Goal: Task Accomplishment & Management: Use online tool/utility

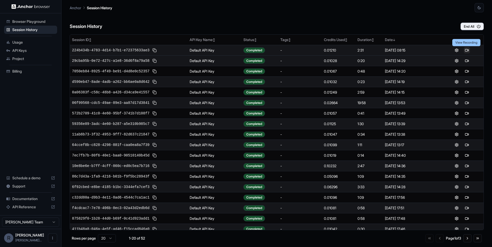
click at [466, 51] on button at bounding box center [466, 50] width 6 height 6
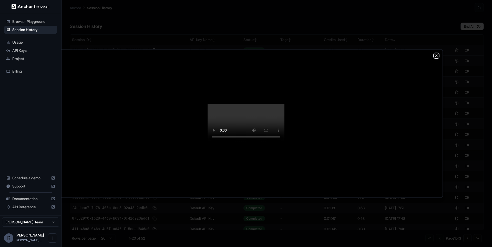
click at [437, 54] on icon "button" at bounding box center [436, 56] width 4 height 4
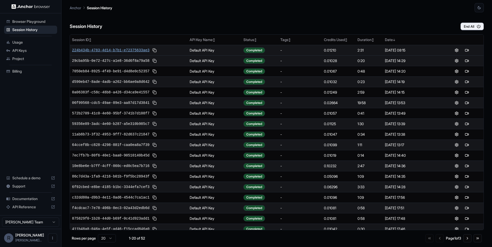
click at [126, 48] on span "224b434b-4783-4d14-b7b1-e72375633ae3" at bounding box center [110, 50] width 77 height 5
click at [461, 49] on button at bounding box center [461, 50] width 6 height 6
click at [279, 19] on div "Session History End All" at bounding box center [277, 21] width 414 height 18
click at [472, 51] on button at bounding box center [470, 50] width 6 height 6
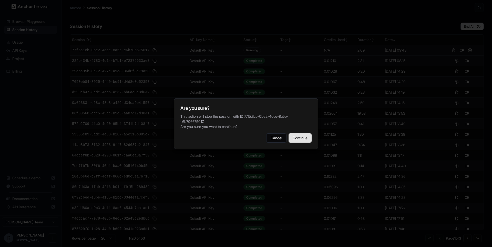
click at [307, 139] on button "Continue" at bounding box center [299, 137] width 23 height 9
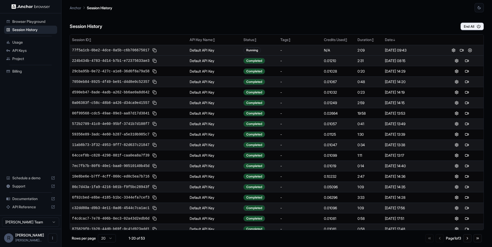
click at [34, 37] on ul "Browser Playground Session History Usage API Keys Project Billing" at bounding box center [30, 46] width 57 height 62
click at [25, 39] on div "Usage" at bounding box center [30, 42] width 53 height 8
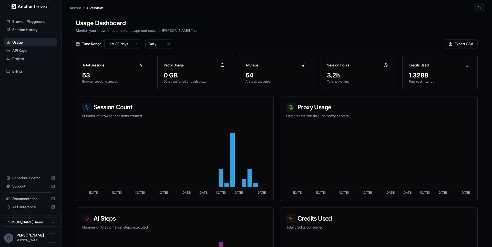
click at [261, 37] on div "Usage Dashboard Monitor your browser automation usage and costs for Rickson Lim…" at bounding box center [277, 135] width 414 height 247
click at [252, 22] on h1 "Usage Dashboard" at bounding box center [276, 22] width 401 height 9
click at [258, 27] on h1 "Usage Dashboard" at bounding box center [276, 22] width 401 height 9
click at [303, 36] on div "Usage Dashboard Monitor your browser automation usage and costs for Rickson Lim…" at bounding box center [277, 135] width 414 height 247
click at [41, 22] on span "Browser Playground" at bounding box center [33, 21] width 43 height 5
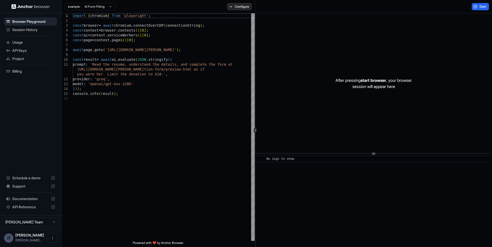
click at [242, 4] on button "Configure" at bounding box center [239, 6] width 25 height 7
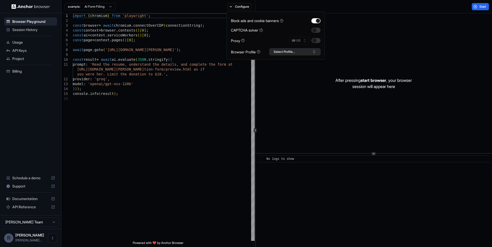
click at [303, 51] on button "Select Profile..." at bounding box center [294, 51] width 51 height 7
click at [287, 75] on div "remofy" at bounding box center [294, 77] width 49 height 7
click at [183, 90] on div "import { chromium } from 'playwright' ; const browser = await chromium . connec…" at bounding box center [164, 168] width 182 height 310
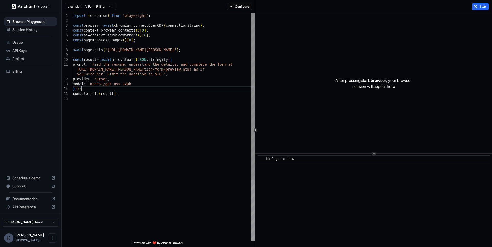
click at [111, 50] on div "import { chromium } from 'playwright' ; const browser = await chromium . connec…" at bounding box center [164, 168] width 182 height 310
click at [139, 87] on div "import { chromium } from 'playwright' ; const browser = await chromium . connec…" at bounding box center [164, 168] width 182 height 310
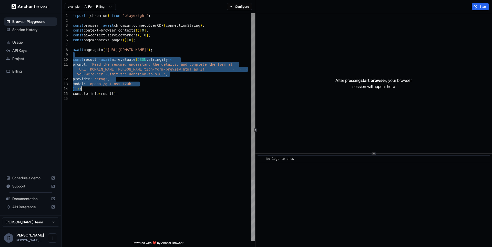
drag, startPoint x: 146, startPoint y: 93, endPoint x: 151, endPoint y: 92, distance: 4.6
click at [147, 93] on div "import { chromium } from 'playwright' ; const browser = await chromium . connec…" at bounding box center [164, 168] width 182 height 310
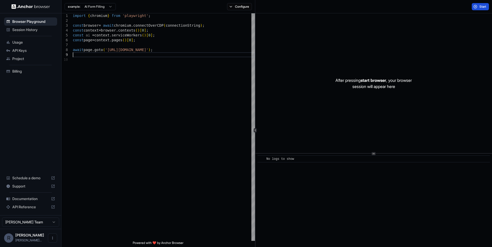
click at [482, 4] on button "Start" at bounding box center [479, 6] width 17 height 7
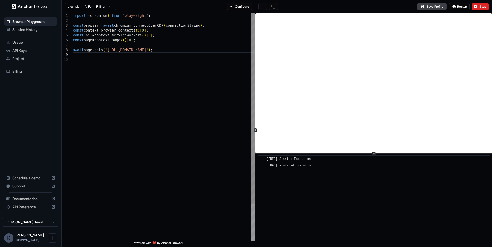
click at [72, 117] on div "1 2 3 4 5 6 7 8 9 10" at bounding box center [66, 148] width 11 height 271
click at [193, 246] on div "Powered with ❤️ by Anchor Browser" at bounding box center [157, 243] width 193 height 6
click at [197, 181] on div "import { chromium } from 'playwright' ; const browser = await chromium . connec…" at bounding box center [164, 148] width 182 height 271
click at [196, 121] on div "import { chromium } from 'playwright' ; const browser = await chromium . connec…" at bounding box center [164, 148] width 182 height 271
click at [198, 59] on div "import { chromium } from 'playwright' ; const browser = await chromium . connec…" at bounding box center [164, 148] width 182 height 271
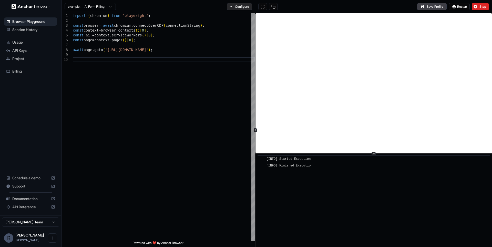
click at [243, 9] on button "Configure" at bounding box center [239, 6] width 25 height 7
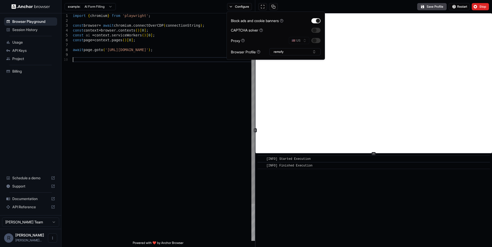
click at [167, 83] on div "import { chromium } from 'playwright' ; const browser = await chromium . connec…" at bounding box center [164, 148] width 182 height 271
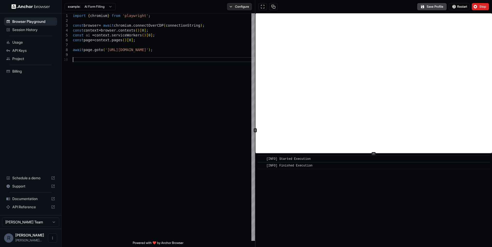
click at [245, 4] on button "Configure" at bounding box center [239, 6] width 25 height 7
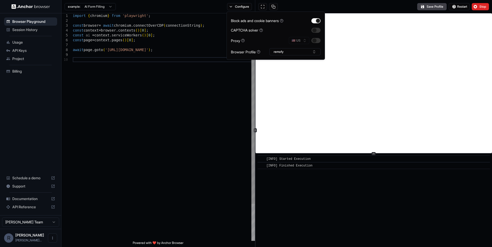
click at [227, 79] on div "import { chromium } from 'playwright' ; const browser = await chromium . connec…" at bounding box center [164, 148] width 182 height 271
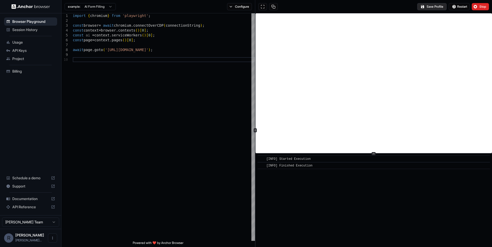
click at [431, 7] on button "Save Profile" at bounding box center [431, 6] width 29 height 7
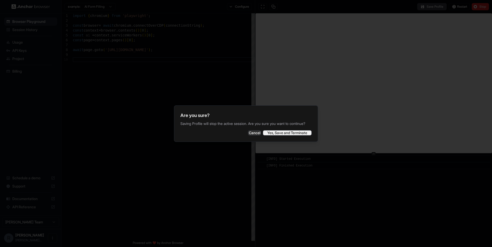
click at [301, 135] on button "Yes, Save and Terminate" at bounding box center [287, 132] width 49 height 5
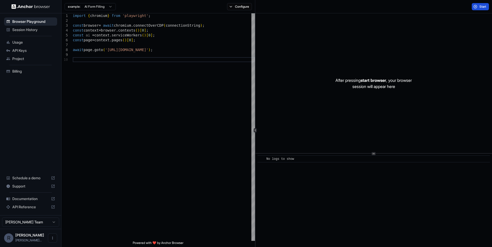
click at [477, 5] on button "Start" at bounding box center [479, 6] width 17 height 7
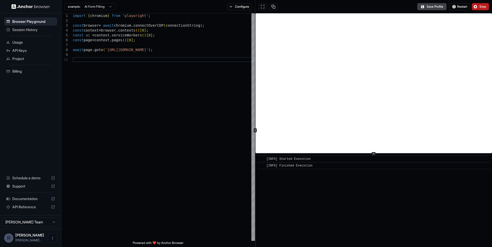
click at [479, 8] on button "Stop" at bounding box center [479, 6] width 17 height 7
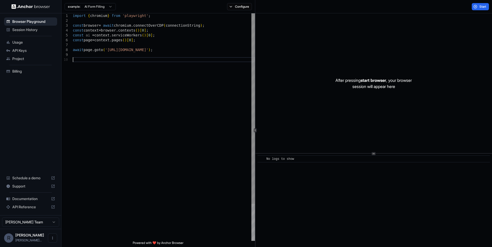
click at [205, 97] on div "import { chromium } from 'playwright' ; const browser = await chromium . connec…" at bounding box center [164, 148] width 182 height 271
click at [223, 130] on div "import { chromium } from 'playwright' ; const browser = await chromium . connec…" at bounding box center [164, 148] width 182 height 271
click at [87, 98] on div "import { chromium } from 'playwright' ; const browser = await chromium . connec…" at bounding box center [164, 148] width 182 height 271
click at [187, 75] on div "import { chromium } from 'playwright' ; const browser = await chromium . connec…" at bounding box center [164, 148] width 182 height 271
click at [171, 47] on div "import { chromium } from 'playwright' ; const browser = await chromium . connec…" at bounding box center [164, 148] width 182 height 271
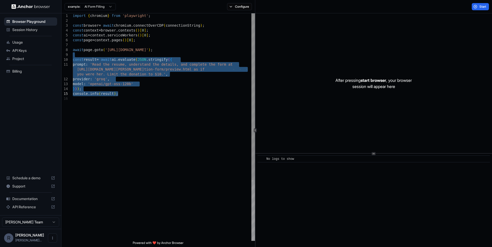
click at [174, 50] on div "import { chromium } from 'playwright' ; const browser = await chromium . connec…" at bounding box center [164, 168] width 182 height 310
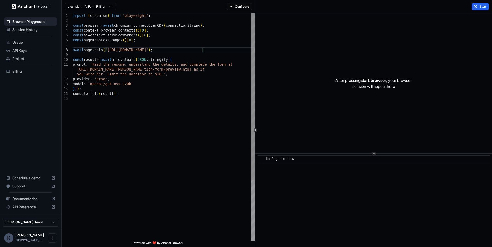
click at [171, 74] on div "import { chromium } from 'playwright' ; const browser = await chromium . connec…" at bounding box center [164, 168] width 182 height 310
click at [239, 10] on div "example: AI Form Filling Configure" at bounding box center [158, 6] width 194 height 13
click at [240, 8] on button "Configure" at bounding box center [239, 6] width 25 height 7
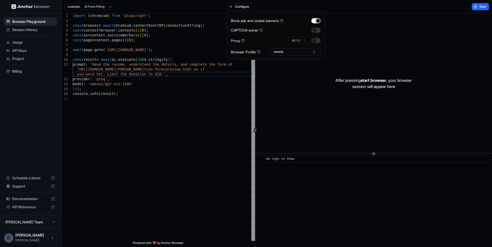
click at [313, 31] on button "button" at bounding box center [315, 30] width 9 height 5
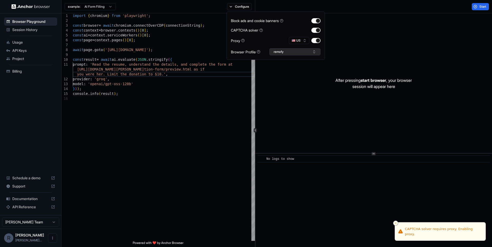
click at [287, 55] on button "remofy" at bounding box center [294, 51] width 51 height 7
click at [284, 70] on div "prod" at bounding box center [294, 70] width 49 height 7
click at [290, 52] on button "prod" at bounding box center [294, 51] width 51 height 7
click at [282, 73] on div "prod" at bounding box center [294, 70] width 49 height 7
click at [202, 83] on div "import { chromium } from 'playwright' ; const browser = await chromium . connec…" at bounding box center [164, 168] width 182 height 310
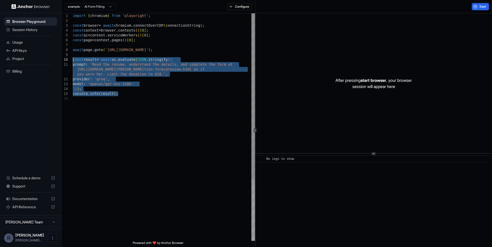
drag, startPoint x: 124, startPoint y: 95, endPoint x: 68, endPoint y: 58, distance: 66.8
click at [73, 58] on div "import { chromium } from 'playwright' ; const browser = await chromium . connec…" at bounding box center [164, 168] width 182 height 310
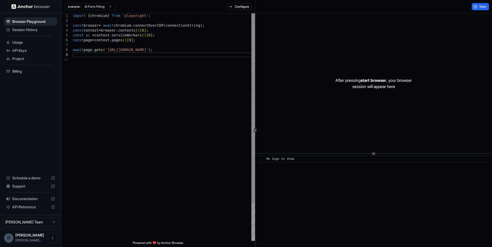
click at [164, 88] on div "import { chromium } from 'playwright' ; const browser = await chromium . connec…" at bounding box center [164, 148] width 182 height 271
click at [475, 7] on button "Start" at bounding box center [479, 6] width 17 height 7
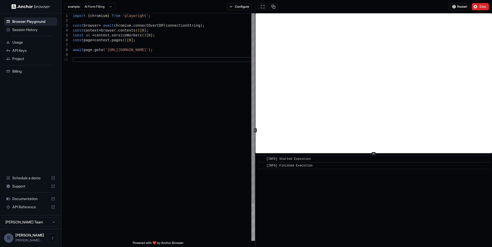
click at [229, 93] on div "import { chromium } from 'playwright' ; const browser = await chromium . connec…" at bounding box center [164, 148] width 182 height 271
click at [190, 81] on div "import { chromium } from 'playwright' ; const browser = await chromium . connec…" at bounding box center [164, 148] width 182 height 271
click at [240, 9] on button "Configure" at bounding box center [239, 6] width 25 height 7
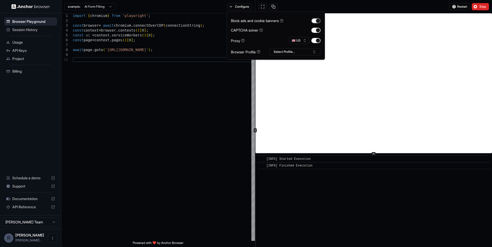
click at [319, 21] on button "button" at bounding box center [315, 20] width 9 height 5
click at [313, 32] on button "button" at bounding box center [315, 30] width 9 height 5
click at [317, 40] on button "button" at bounding box center [315, 40] width 9 height 5
click at [312, 50] on button "Select Profile..." at bounding box center [294, 51] width 51 height 7
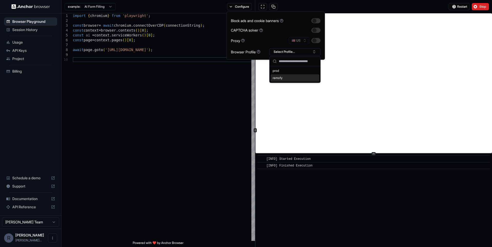
click at [291, 79] on div "remofy" at bounding box center [294, 77] width 49 height 7
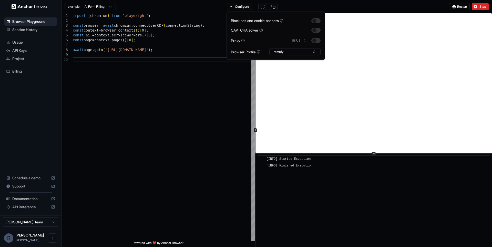
click at [253, 6] on div "Configure" at bounding box center [239, 6] width 31 height 7
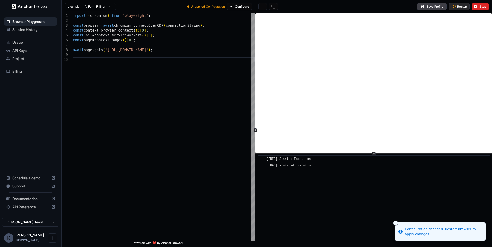
click at [457, 7] on span "Restart" at bounding box center [462, 7] width 10 height 4
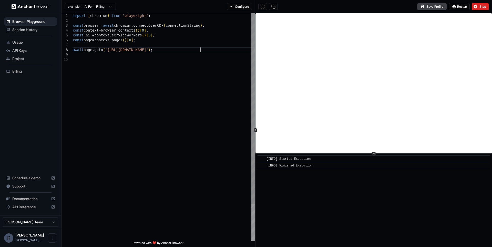
click at [200, 50] on div "import { chromium } from 'playwright' ; const browser = await chromium . connec…" at bounding box center [164, 148] width 182 height 271
click at [242, 8] on button "Configure" at bounding box center [239, 6] width 25 height 7
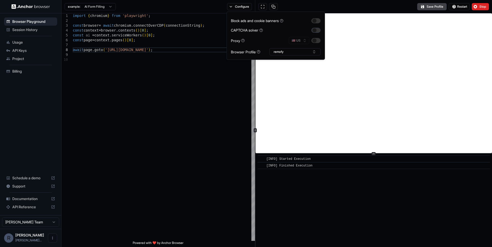
click at [316, 30] on button "button" at bounding box center [315, 30] width 9 height 5
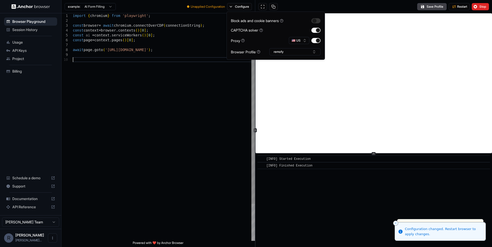
click at [226, 84] on div "import { chromium } from 'playwright' ; const browser = await chromium . connec…" at bounding box center [164, 148] width 182 height 271
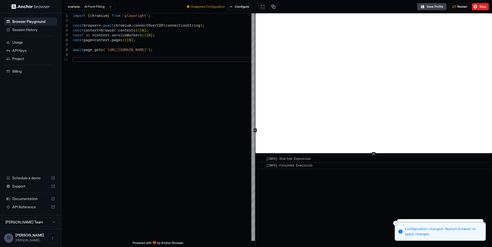
click at [452, 10] on div "Save Profile Restart Stop" at bounding box center [373, 6] width 237 height 13
click at [462, 8] on span "Restart" at bounding box center [462, 7] width 10 height 4
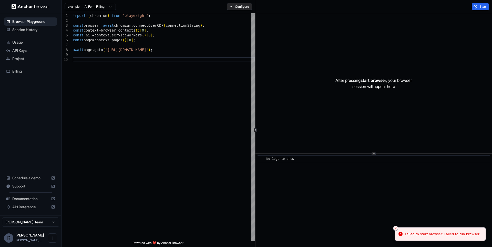
click at [238, 8] on button "Configure" at bounding box center [239, 6] width 25 height 7
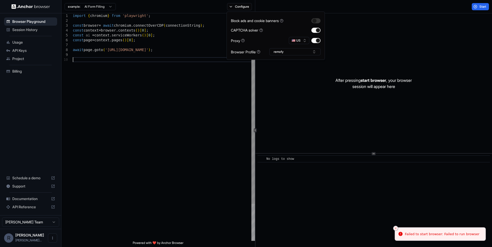
click at [177, 99] on div "import { chromium } from 'playwright' ; const browser = await chromium . connec…" at bounding box center [164, 148] width 182 height 271
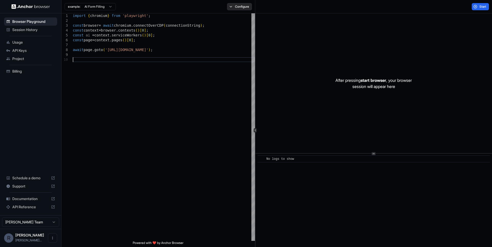
click at [239, 7] on button "Configure" at bounding box center [239, 6] width 25 height 7
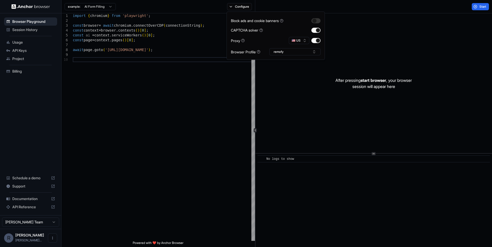
click at [273, 57] on div "Block ads and cookie banners CAPTCHA solver Proxy 🇺🇸 US Browser Profile remofy" at bounding box center [275, 36] width 98 height 48
click at [283, 54] on button "remofy" at bounding box center [294, 51] width 51 height 7
click at [154, 105] on div "import { chromium } from 'playwright' ; const browser = await chromium . connec…" at bounding box center [164, 148] width 182 height 271
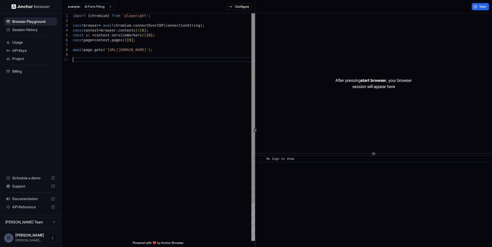
click at [201, 76] on div "import { chromium } from 'playwright' ; const browser = await chromium . connec…" at bounding box center [164, 148] width 182 height 271
click at [248, 7] on button "Configure" at bounding box center [239, 6] width 25 height 7
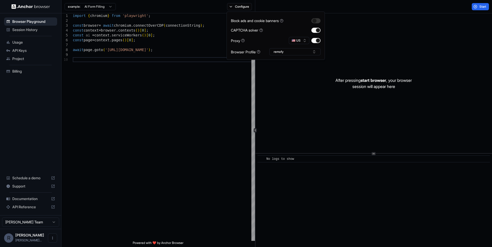
click at [384, 56] on div "After pressing start browser , your browser session will appear here" at bounding box center [373, 83] width 236 height 140
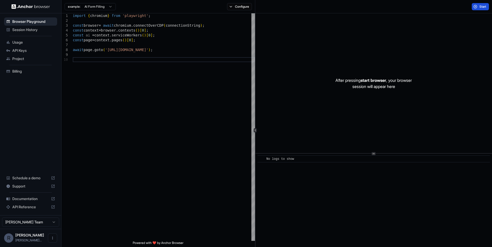
click at [477, 8] on button "Start" at bounding box center [479, 6] width 17 height 7
click at [191, 100] on div "import { chromium } from 'playwright' ; const browser = await chromium . connec…" at bounding box center [164, 148] width 182 height 271
click at [167, 72] on div "import { chromium } from 'playwright' ; const browser = await chromium . connec…" at bounding box center [164, 148] width 182 height 271
click at [244, 9] on button "Configure" at bounding box center [239, 6] width 25 height 7
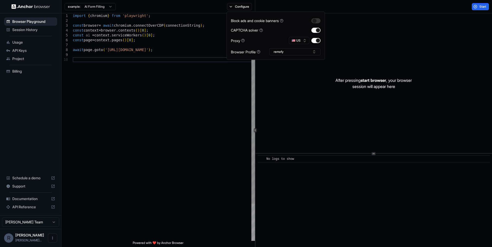
click at [149, 59] on div "import { chromium } from 'playwright' ; const browser = await chromium . connec…" at bounding box center [164, 148] width 182 height 271
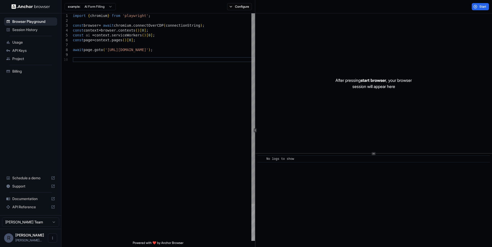
click at [187, 68] on div "import { chromium } from 'playwright' ; const browser = await chromium . connec…" at bounding box center [164, 148] width 182 height 271
click at [236, 12] on div "example: AI Form Filling Configure" at bounding box center [158, 6] width 194 height 13
click at [238, 10] on div "example: AI Form Filling Configure" at bounding box center [158, 6] width 194 height 13
click at [242, 8] on button "Configure" at bounding box center [239, 6] width 25 height 7
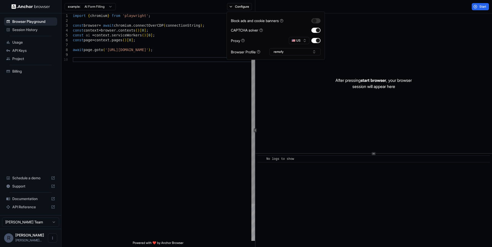
click at [223, 87] on div "import { chromium } from 'playwright' ; const browser = await chromium . connec…" at bounding box center [164, 148] width 182 height 271
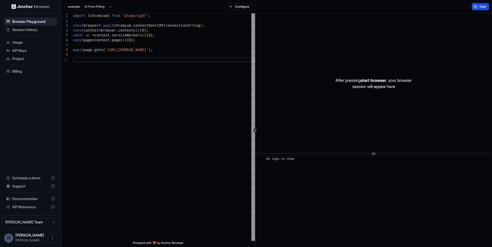
click at [485, 9] on button "Start" at bounding box center [479, 6] width 17 height 7
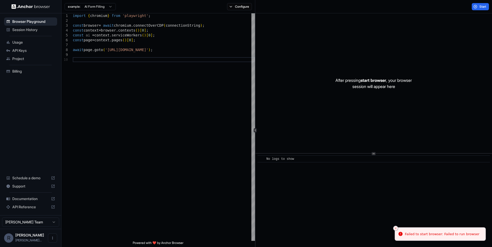
click at [234, 13] on div "example: AI Form Filling Configure" at bounding box center [158, 6] width 194 height 13
click at [236, 10] on div "example: AI Form Filling Configure" at bounding box center [158, 6] width 194 height 13
click at [238, 6] on button "Configure" at bounding box center [239, 6] width 25 height 7
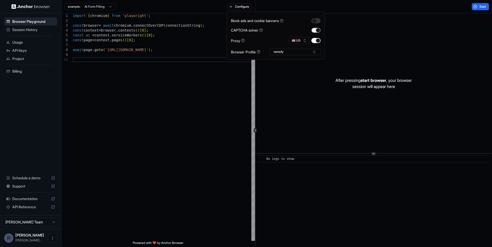
click at [318, 30] on button "button" at bounding box center [315, 30] width 9 height 5
click at [482, 5] on span "Start" at bounding box center [482, 7] width 7 height 4
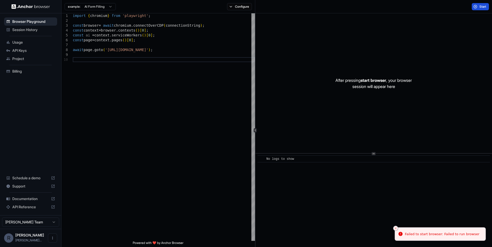
click at [30, 45] on div "Usage" at bounding box center [30, 42] width 53 height 8
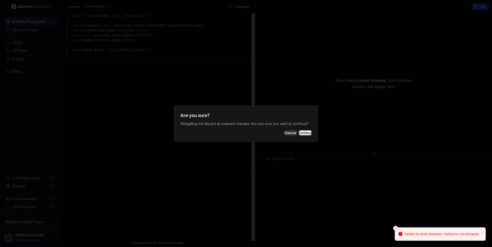
click at [306, 135] on button "Continue" at bounding box center [305, 132] width 13 height 5
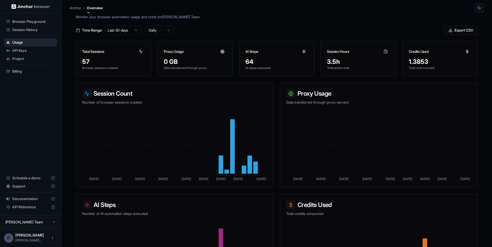
scroll to position [13, 0]
click at [38, 24] on span "Browser Playground" at bounding box center [33, 21] width 43 height 5
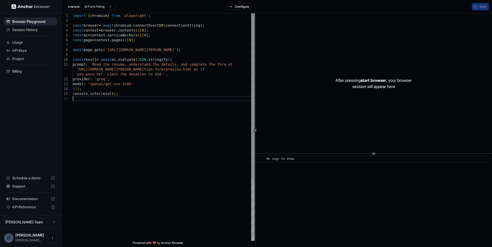
click at [178, 103] on div "import { chromium } from 'playwright' ; const browser = await chromium . connec…" at bounding box center [164, 168] width 182 height 310
click at [245, 3] on div "example: AI Form Filling Configure" at bounding box center [158, 6] width 194 height 13
click at [245, 4] on button "Configure" at bounding box center [239, 6] width 25 height 7
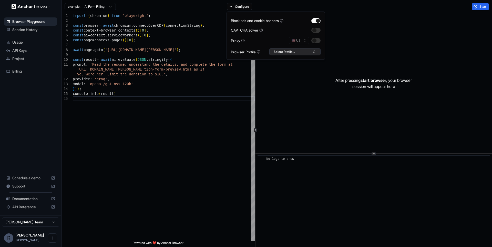
click at [299, 51] on button "Select Profile..." at bounding box center [294, 51] width 51 height 7
type input "****"
click at [313, 31] on button "button" at bounding box center [315, 30] width 9 height 5
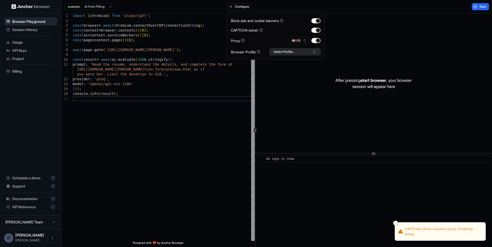
click at [303, 55] on button "Select Profile..." at bounding box center [294, 51] width 51 height 7
type input "****"
click at [302, 79] on button "Create "test"" at bounding box center [294, 78] width 47 height 9
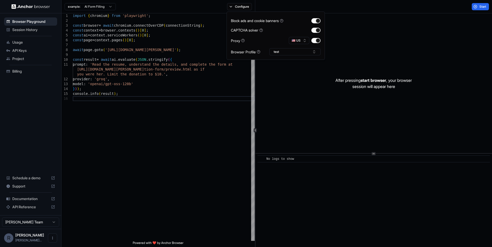
click at [302, 79] on div "After pressing start browser , your browser session will appear here" at bounding box center [373, 83] width 236 height 140
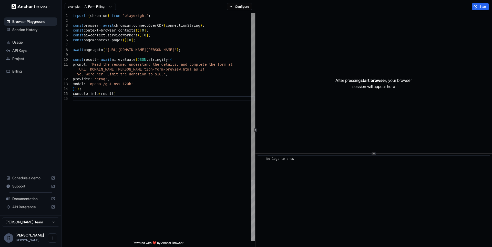
click at [190, 50] on div "import { chromium } from 'playwright' ; const browser = await chromium . connec…" at bounding box center [164, 168] width 182 height 310
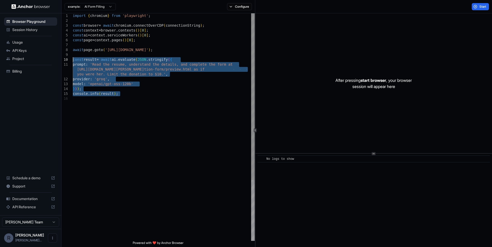
drag, startPoint x: 114, startPoint y: 101, endPoint x: 55, endPoint y: 59, distance: 72.3
click at [73, 59] on div "import { chromium } from 'playwright' ; const browser = await chromium . connec…" at bounding box center [164, 168] width 182 height 310
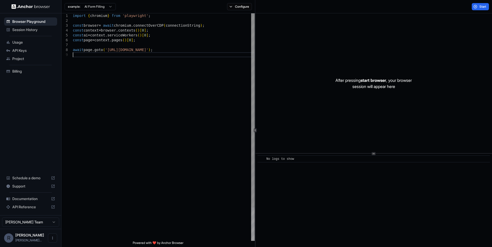
click at [200, 107] on div "import { chromium } from 'playwright' ; const browser = await chromium . connec…" at bounding box center [164, 146] width 182 height 266
click at [237, 7] on button "Configure" at bounding box center [239, 6] width 25 height 7
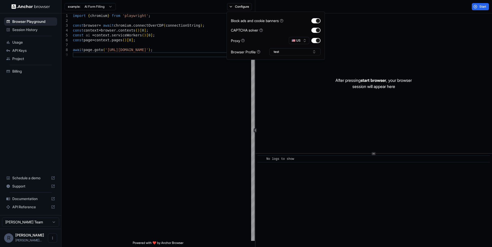
click at [410, 48] on div "After pressing start browser , your browser session will appear here" at bounding box center [373, 83] width 236 height 140
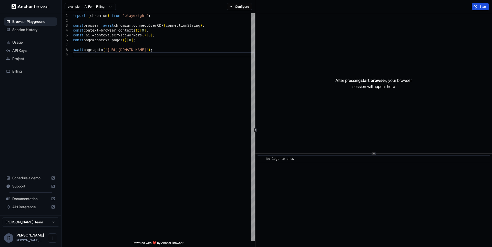
click at [477, 6] on button "Start" at bounding box center [479, 6] width 17 height 7
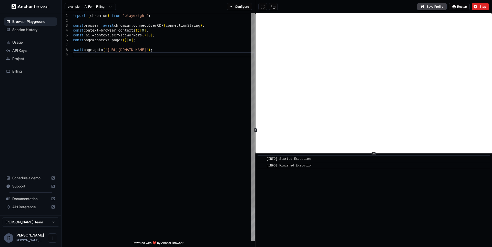
click at [221, 82] on div "import { chromium } from 'playwright' ; const browser = await chromium . connec…" at bounding box center [164, 146] width 182 height 266
click at [161, 85] on div "import { chromium } from 'playwright' ; const browser = await chromium . connec…" at bounding box center [164, 146] width 182 height 266
click at [482, 8] on span "Stop" at bounding box center [482, 7] width 7 height 4
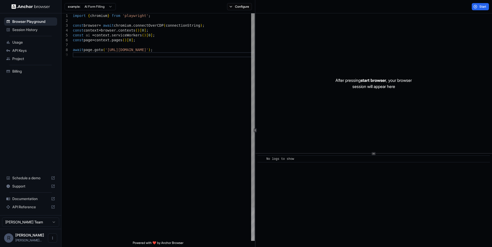
click at [167, 66] on div "import { chromium } from 'playwright' ; const browser = await chromium . connec…" at bounding box center [164, 146] width 182 height 266
click at [37, 32] on span "Session History" at bounding box center [33, 29] width 43 height 5
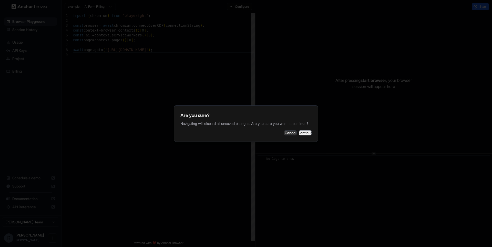
click at [309, 133] on button "Continue" at bounding box center [305, 132] width 13 height 5
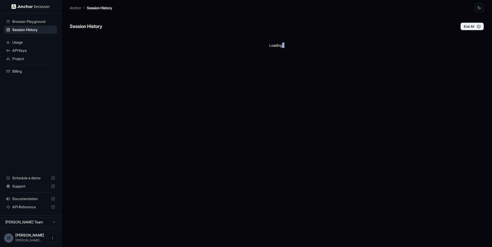
click at [309, 133] on div "Session History End All Loading..." at bounding box center [277, 129] width 414 height 234
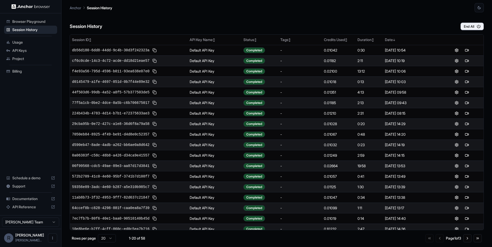
click at [313, 28] on div "Session History End All" at bounding box center [277, 21] width 414 height 18
click at [323, 30] on div "Session History End All" at bounding box center [277, 21] width 414 height 18
click at [46, 46] on div "Usage" at bounding box center [30, 42] width 53 height 8
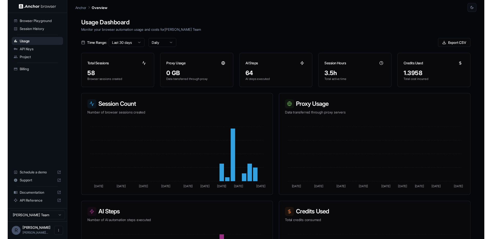
scroll to position [26, 0]
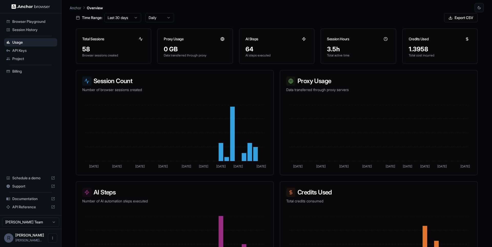
click at [26, 239] on span "[PERSON_NAME]..." at bounding box center [28, 240] width 26 height 4
click at [49, 240] on button "Open menu" at bounding box center [52, 237] width 9 height 9
click at [78, 218] on div at bounding box center [246, 123] width 492 height 247
click at [51, 23] on span "Browser Playground" at bounding box center [33, 21] width 43 height 5
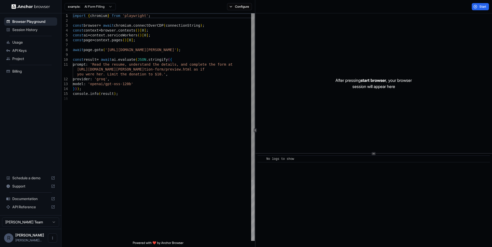
click at [205, 99] on div "import { chromium } from 'playwright' ; const browser = await chromium . connec…" at bounding box center [164, 168] width 182 height 310
click at [157, 99] on div "import { chromium } from 'playwright' ; const browser = await chromium . connec…" at bounding box center [164, 168] width 182 height 310
click at [220, 94] on div "import { chromium } from 'playwright' ; const browser = await chromium . connec…" at bounding box center [164, 168] width 182 height 310
click at [43, 198] on span "Documentation" at bounding box center [30, 198] width 37 height 5
click at [160, 94] on div "import { chromium } from 'playwright' ; const browser = await chromium . connec…" at bounding box center [164, 168] width 182 height 310
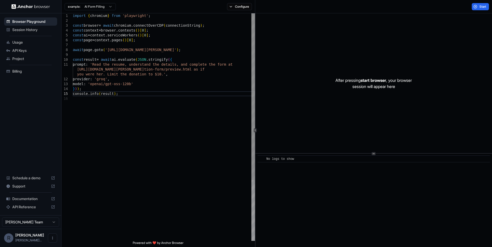
click at [193, 52] on div "import { chromium } from 'playwright' ; const browser = await chromium . connec…" at bounding box center [164, 168] width 182 height 310
click at [242, 6] on button "Configure" at bounding box center [239, 6] width 25 height 7
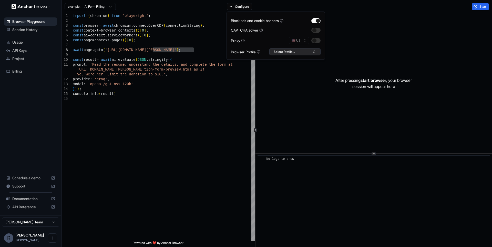
click at [306, 50] on button "Select Profile..." at bounding box center [294, 51] width 51 height 7
click at [321, 20] on div "Block ads and cookie banners CAPTCHA solver Proxy 🇺🇸 US Browser Profile Select …" at bounding box center [275, 36] width 98 height 48
click at [319, 21] on button "button" at bounding box center [315, 20] width 9 height 5
click at [150, 78] on div "import { chromium } from 'playwright' ; const browser = await chromium . connec…" at bounding box center [164, 168] width 182 height 310
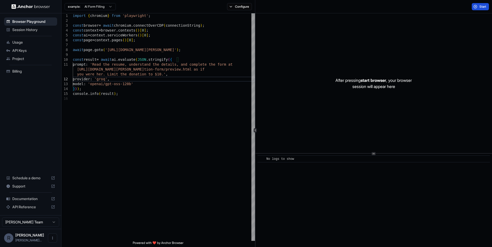
click at [475, 8] on button "Start" at bounding box center [479, 6] width 17 height 7
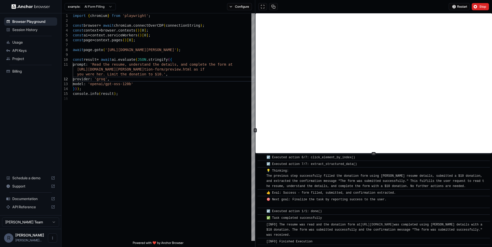
scroll to position [601, 0]
click at [272, 9] on button at bounding box center [273, 6] width 9 height 7
click at [248, 6] on button "Configure" at bounding box center [239, 6] width 25 height 7
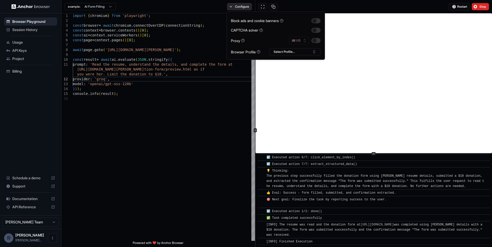
click at [238, 6] on button "Configure" at bounding box center [239, 6] width 25 height 7
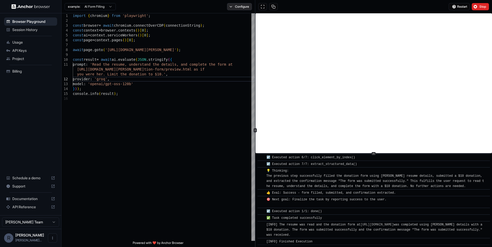
click at [251, 8] on button "Configure" at bounding box center [239, 6] width 25 height 7
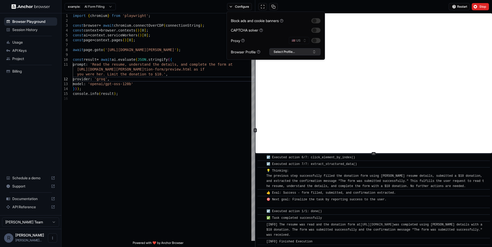
click at [294, 51] on button "Select Profile..." at bounding box center [294, 51] width 51 height 7
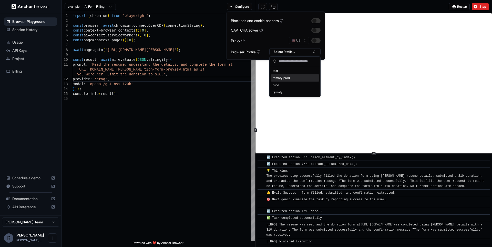
click at [193, 76] on div "import { chromium } from 'playwright' ; const browser = await chromium . connec…" at bounding box center [164, 168] width 182 height 310
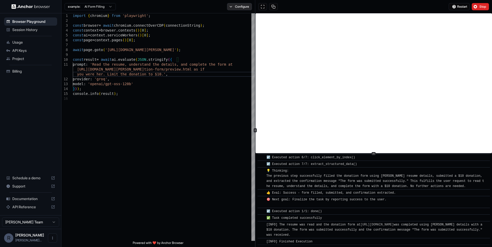
click at [232, 7] on button "Configure" at bounding box center [239, 6] width 25 height 7
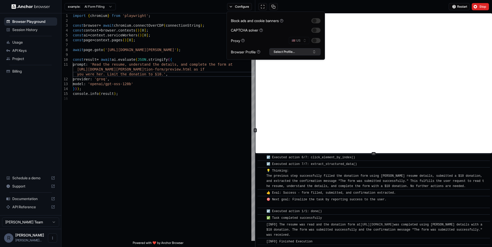
click at [312, 53] on button "Select Profile..." at bounding box center [294, 51] width 51 height 7
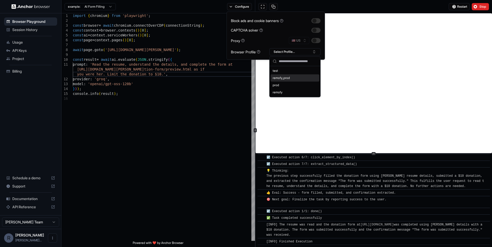
click at [292, 77] on div "remofy_prod" at bounding box center [294, 77] width 49 height 7
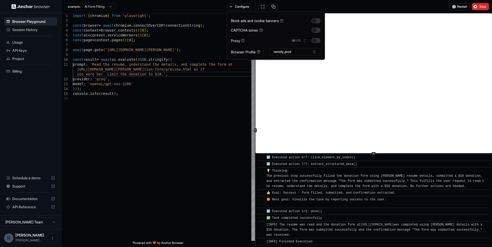
click at [199, 79] on div "import { chromium } from 'playwright' ; const browser = await chromium . connec…" at bounding box center [164, 168] width 182 height 310
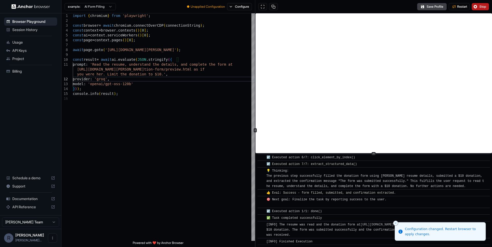
click at [480, 9] on button "Stop" at bounding box center [479, 6] width 17 height 7
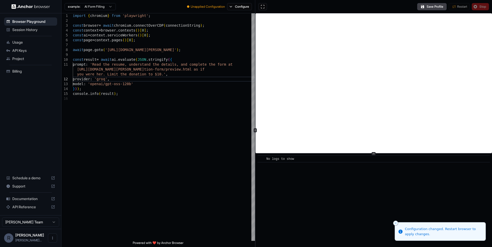
scroll to position [0, 0]
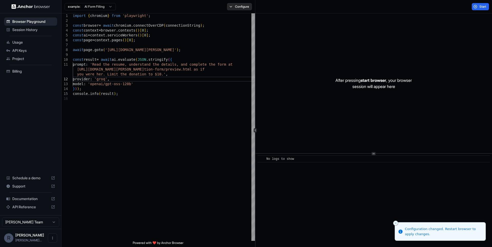
click at [246, 6] on button "Configure" at bounding box center [239, 6] width 25 height 7
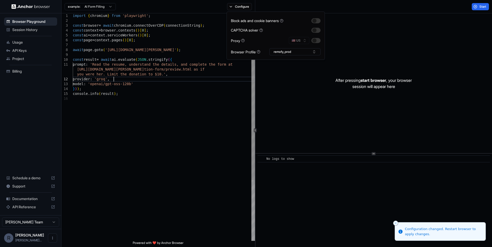
click at [195, 79] on div "import { chromium } from 'playwright' ; const browser = await chromium . connec…" at bounding box center [164, 168] width 182 height 310
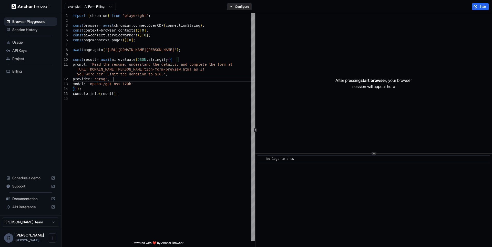
click at [237, 5] on button "Configure" at bounding box center [239, 6] width 25 height 7
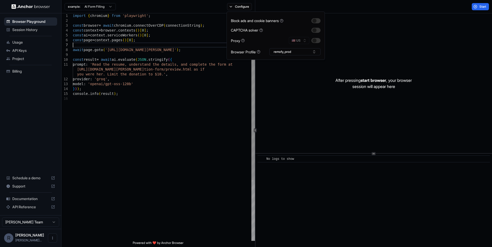
click at [208, 46] on div "import { chromium } from 'playwright' ; const browser = await chromium . connec…" at bounding box center [164, 168] width 182 height 310
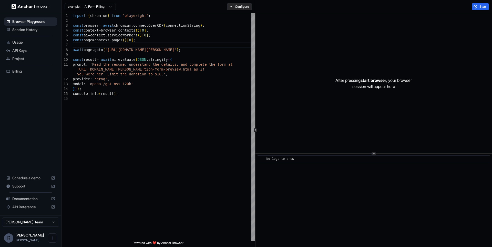
click at [244, 6] on button "Configure" at bounding box center [239, 6] width 25 height 7
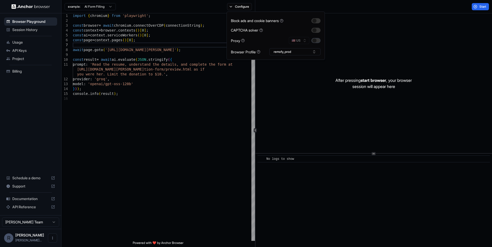
click at [315, 43] on button "button" at bounding box center [315, 40] width 9 height 5
click at [314, 29] on button "button" at bounding box center [315, 30] width 9 height 5
click at [317, 21] on button "button" at bounding box center [315, 20] width 9 height 5
click at [382, 40] on div "After pressing start browser , your browser session will appear here" at bounding box center [373, 83] width 236 height 140
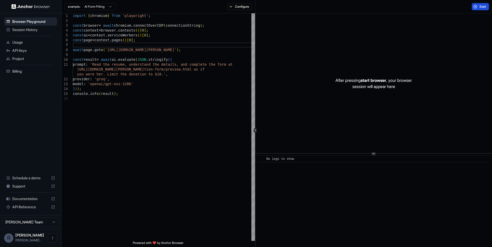
click at [479, 8] on span "Start" at bounding box center [482, 7] width 7 height 4
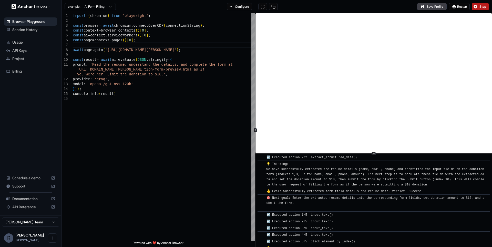
scroll to position [219, 0]
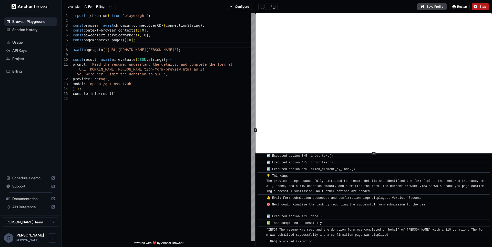
click at [479, 9] on button "Stop" at bounding box center [479, 6] width 17 height 7
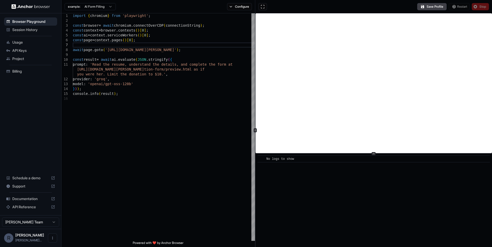
scroll to position [0, 0]
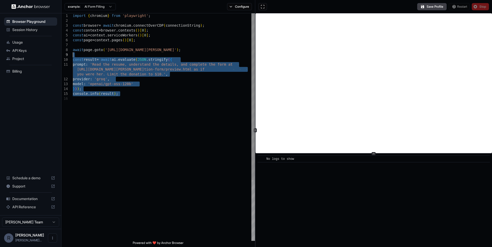
drag, startPoint x: 130, startPoint y: 97, endPoint x: 59, endPoint y: 58, distance: 81.0
click at [73, 58] on div "import { chromium } from 'playwright' ; const browser = await chromium . connec…" at bounding box center [164, 168] width 182 height 310
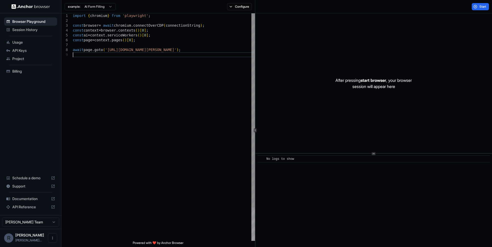
click at [140, 79] on div "import { chromium } from 'playwright' ; const browser = await chromium . connec…" at bounding box center [164, 146] width 182 height 266
click at [238, 9] on button "Configure" at bounding box center [239, 6] width 25 height 7
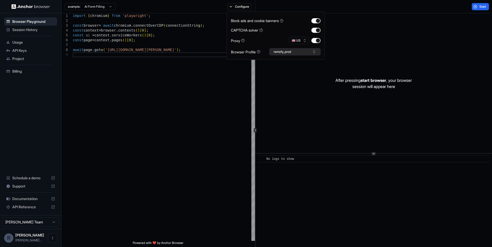
click at [297, 51] on button "remofy_prod" at bounding box center [294, 51] width 51 height 7
click at [287, 71] on div "remofy_prod" at bounding box center [294, 70] width 49 height 7
click at [169, 82] on div "import { chromium } from 'playwright' ; const browser = await chromium . connec…" at bounding box center [164, 146] width 182 height 266
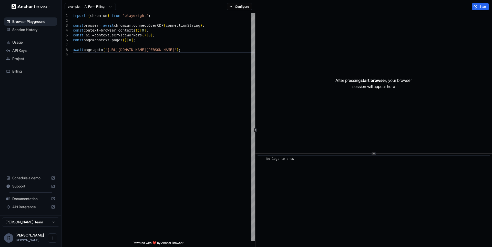
click at [243, 11] on div "example: AI Form Filling Configure" at bounding box center [158, 6] width 194 height 13
click at [243, 9] on button "Configure" at bounding box center [239, 6] width 25 height 7
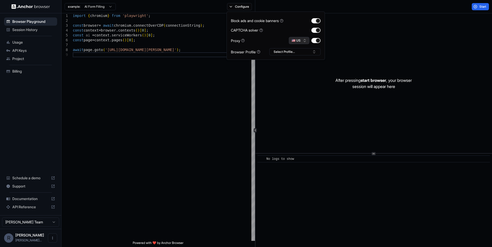
click at [298, 40] on button "🇺🇸 US" at bounding box center [299, 40] width 20 height 7
type input "***"
click at [291, 58] on div "🇧🇷 BR" at bounding box center [298, 58] width 33 height 7
click at [304, 53] on button "Select Profile..." at bounding box center [294, 51] width 51 height 7
click at [248, 52] on div "Browser Profile" at bounding box center [245, 51] width 29 height 5
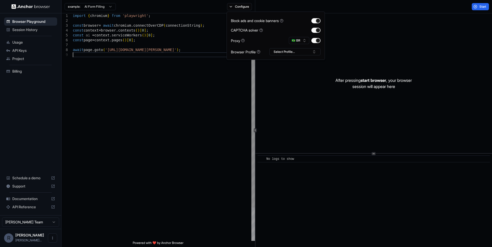
click at [200, 59] on div "import { chromium } from 'playwright' ; const browser = await chromium . connec…" at bounding box center [164, 146] width 182 height 266
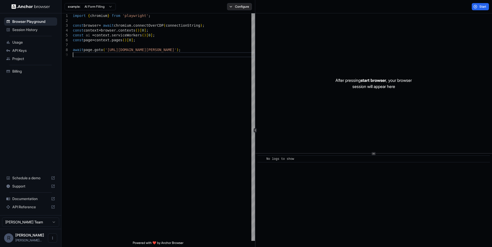
click at [246, 9] on button "Configure" at bounding box center [239, 6] width 25 height 7
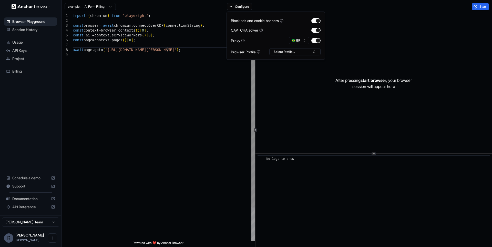
click at [167, 50] on div "import { chromium } from 'playwright' ; const browser = await chromium . connec…" at bounding box center [164, 146] width 182 height 266
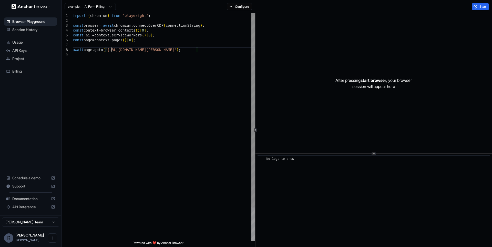
click at [111, 49] on div "import { chromium } from 'playwright' ; const browser = await chromium . connec…" at bounding box center [164, 146] width 182 height 266
click at [166, 47] on div "import { chromium } from 'playwright' ; const browser = await chromium . connec…" at bounding box center [164, 146] width 182 height 266
click at [228, 6] on button "Configure" at bounding box center [239, 6] width 25 height 7
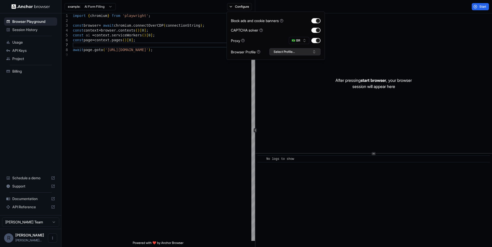
click at [308, 51] on button "Select Profile..." at bounding box center [294, 51] width 51 height 7
type input "**********"
click at [293, 78] on button "Create "remofy_prod"" at bounding box center [294, 78] width 47 height 9
click at [228, 77] on div "import { chromium } from 'playwright' ; const browser = await chromium . connec…" at bounding box center [164, 146] width 182 height 266
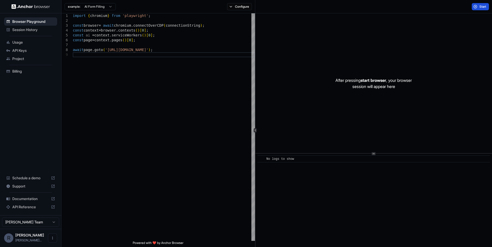
click at [481, 10] on button "Start" at bounding box center [479, 6] width 17 height 7
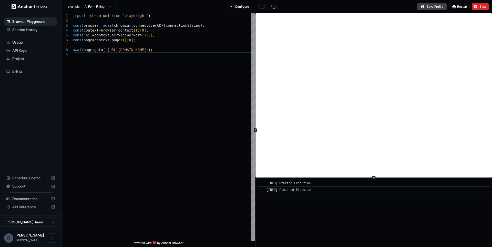
click at [366, 188] on div "​ [INFO] Started Execution ​ [INFO] Finished Execution" at bounding box center [373, 129] width 236 height 233
click at [487, 6] on button "Stop" at bounding box center [479, 6] width 17 height 7
click at [424, 8] on button "Save Profile" at bounding box center [431, 6] width 29 height 7
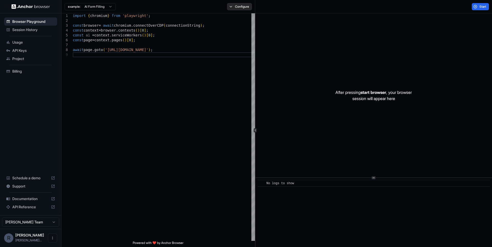
click at [246, 6] on button "Configure" at bounding box center [239, 6] width 25 height 7
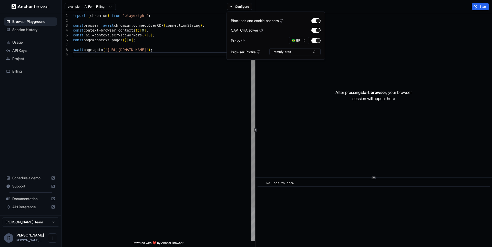
click at [187, 60] on div "import { chromium } from 'playwright' ; const browser = await chromium . connec…" at bounding box center [164, 146] width 182 height 266
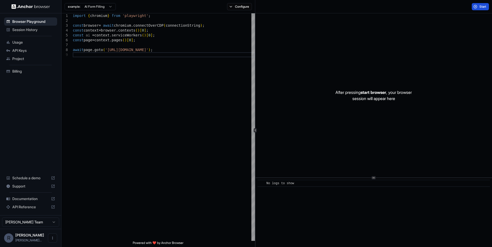
click at [479, 4] on button "Start" at bounding box center [479, 6] width 17 height 7
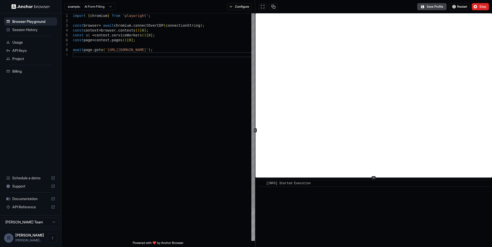
click at [193, 114] on div "import { chromium } from 'playwright' ; const browser = await chromium . connec…" at bounding box center [164, 146] width 182 height 266
click at [427, 7] on button "Save Profile" at bounding box center [431, 6] width 29 height 7
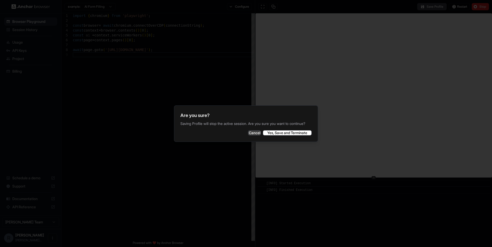
click at [254, 135] on button "Cancel" at bounding box center [254, 132] width 13 height 5
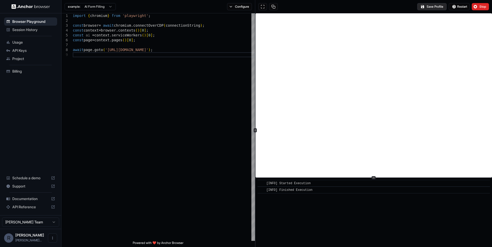
click at [426, 9] on button "Save Profile" at bounding box center [431, 6] width 29 height 7
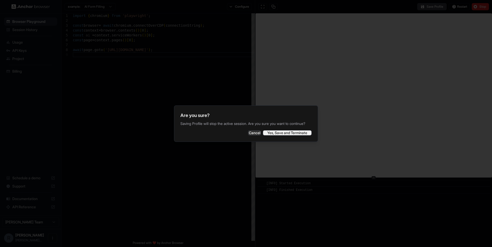
click at [291, 135] on button "Yes, Save and Terminate" at bounding box center [287, 132] width 49 height 5
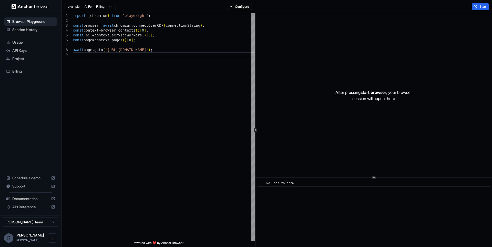
click at [364, 68] on div "After pressing start browser , your browser session will appear here" at bounding box center [373, 95] width 236 height 164
click at [39, 44] on span "Usage" at bounding box center [33, 42] width 43 height 5
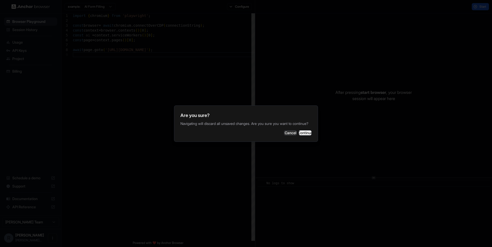
click at [308, 135] on button "Continue" at bounding box center [305, 132] width 13 height 5
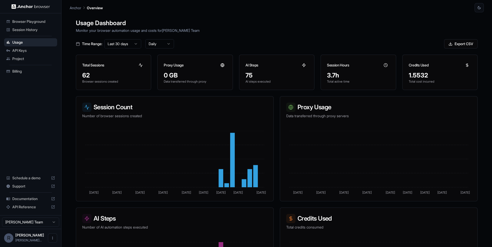
click at [29, 29] on span "Session History" at bounding box center [33, 29] width 43 height 5
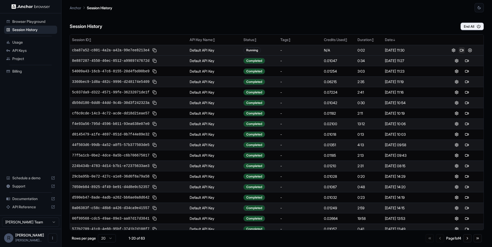
click at [459, 48] on button at bounding box center [461, 50] width 6 height 6
click at [249, 26] on div "Session History End All" at bounding box center [277, 21] width 414 height 18
click at [468, 51] on button at bounding box center [470, 50] width 6 height 6
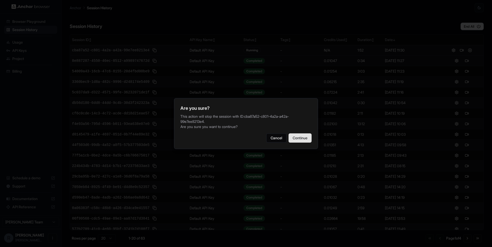
click at [295, 134] on button "Continue" at bounding box center [299, 137] width 23 height 9
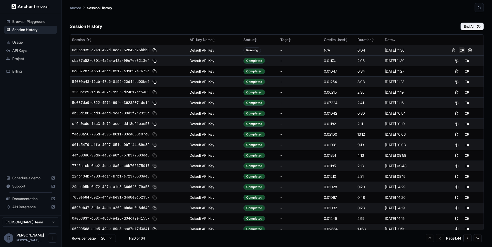
click at [460, 51] on button at bounding box center [461, 50] width 6 height 6
click at [471, 49] on button at bounding box center [470, 50] width 6 height 6
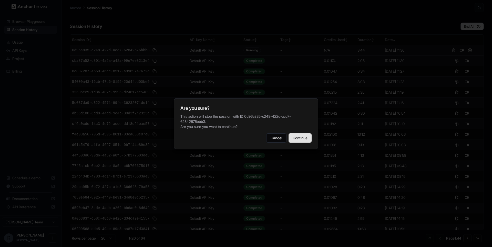
click at [295, 139] on button "Continue" at bounding box center [299, 137] width 23 height 9
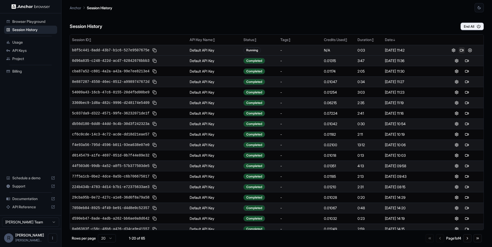
click at [463, 49] on button at bounding box center [461, 50] width 6 height 6
click at [471, 50] on button at bounding box center [470, 50] width 6 height 6
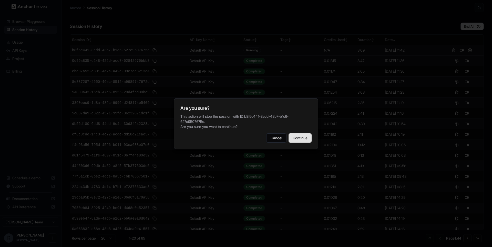
click at [298, 138] on button "Continue" at bounding box center [299, 137] width 23 height 9
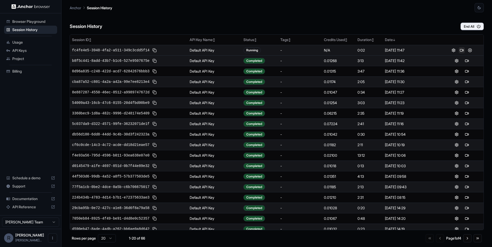
click at [460, 51] on button at bounding box center [461, 50] width 6 height 6
click at [321, 20] on div "Session History End All" at bounding box center [277, 21] width 414 height 18
click at [462, 51] on button at bounding box center [461, 50] width 6 height 6
click at [353, 34] on div "Session History End All Session ID ↕ API Key Name ↕ Status ↕ Tags ↕ Credits Use…" at bounding box center [277, 129] width 414 height 234
click at [388, 24] on div "Session History End All" at bounding box center [277, 21] width 414 height 18
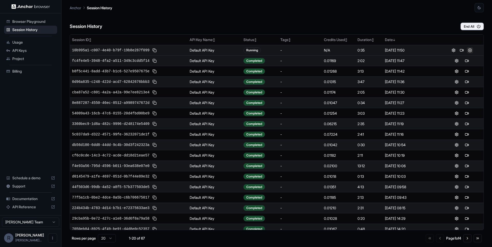
click at [470, 51] on button at bounding box center [470, 50] width 6 height 6
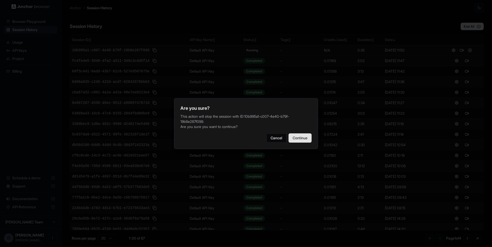
click at [307, 135] on button "Continue" at bounding box center [299, 137] width 23 height 9
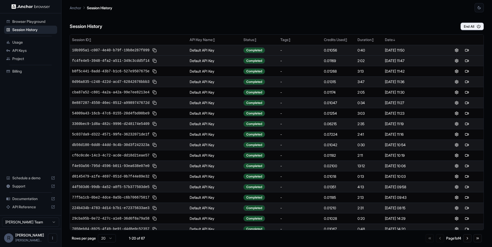
click at [241, 23] on div "Session History End All" at bounding box center [277, 21] width 414 height 18
click at [460, 51] on button at bounding box center [461, 50] width 6 height 6
click at [471, 51] on button at bounding box center [470, 50] width 6 height 6
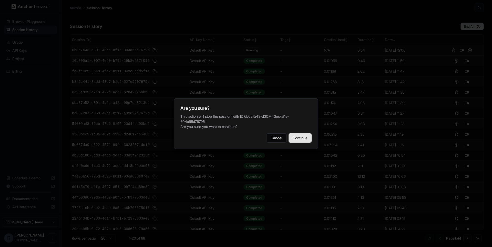
click at [298, 142] on button "Continue" at bounding box center [299, 137] width 23 height 9
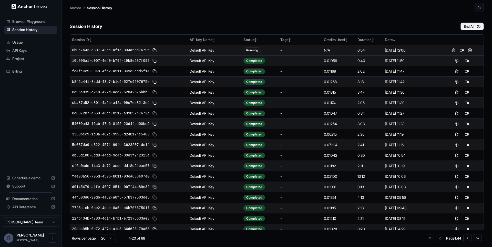
click at [284, 16] on div "Session History End All" at bounding box center [277, 21] width 414 height 18
click at [242, 9] on div "Anchor Session History" at bounding box center [277, 6] width 414 height 12
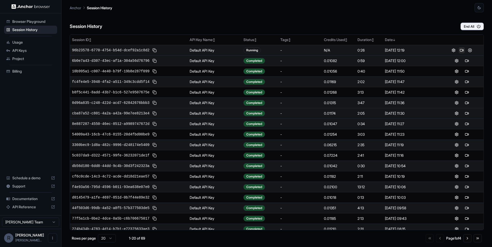
click at [460, 50] on button at bounding box center [461, 50] width 6 height 6
click at [471, 48] on button at bounding box center [470, 50] width 6 height 6
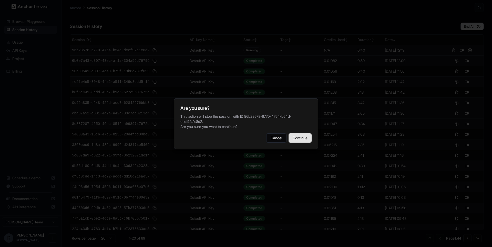
click at [295, 136] on button "Continue" at bounding box center [299, 137] width 23 height 9
